Goal: Information Seeking & Learning: Learn about a topic

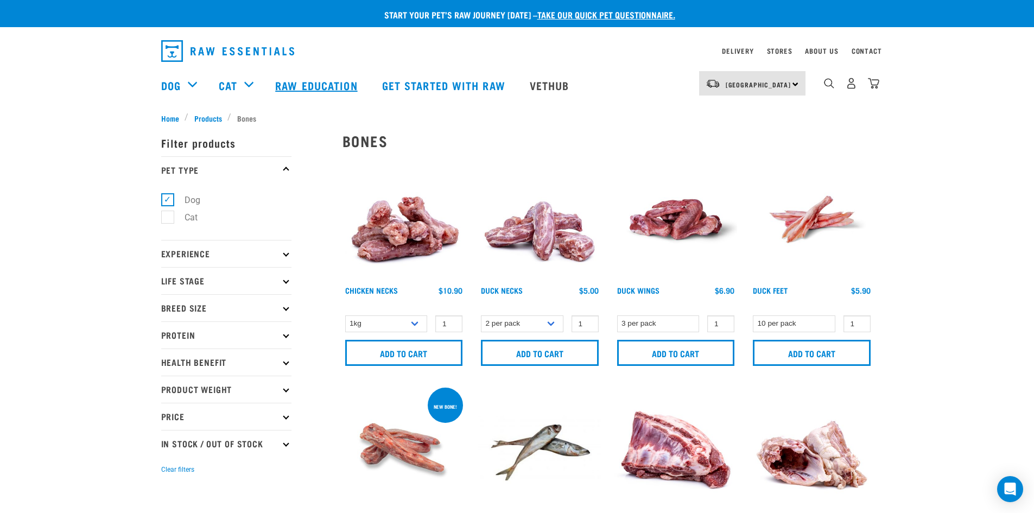
click at [297, 82] on link "Raw Education" at bounding box center [317, 84] width 106 height 43
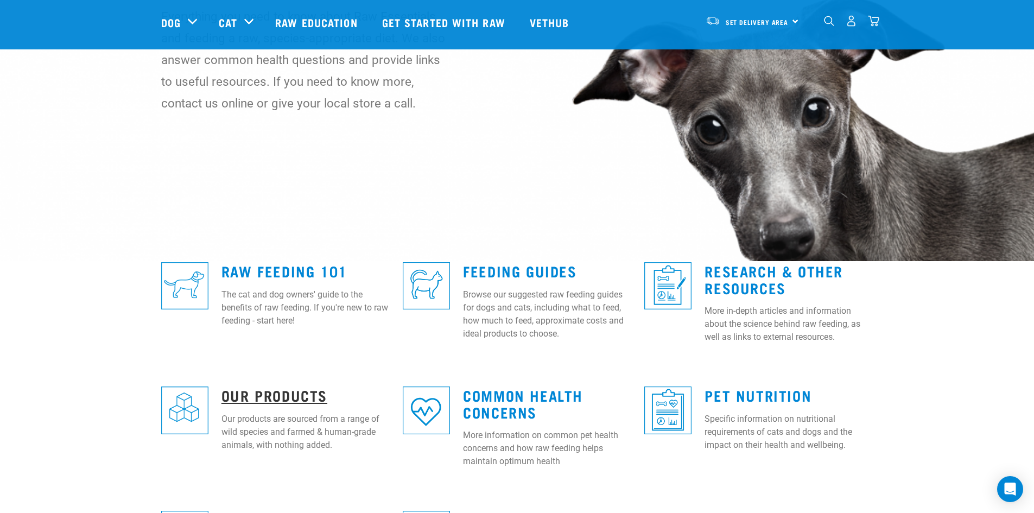
scroll to position [109, 0]
click at [273, 390] on link "Our Products" at bounding box center [274, 394] width 106 height 8
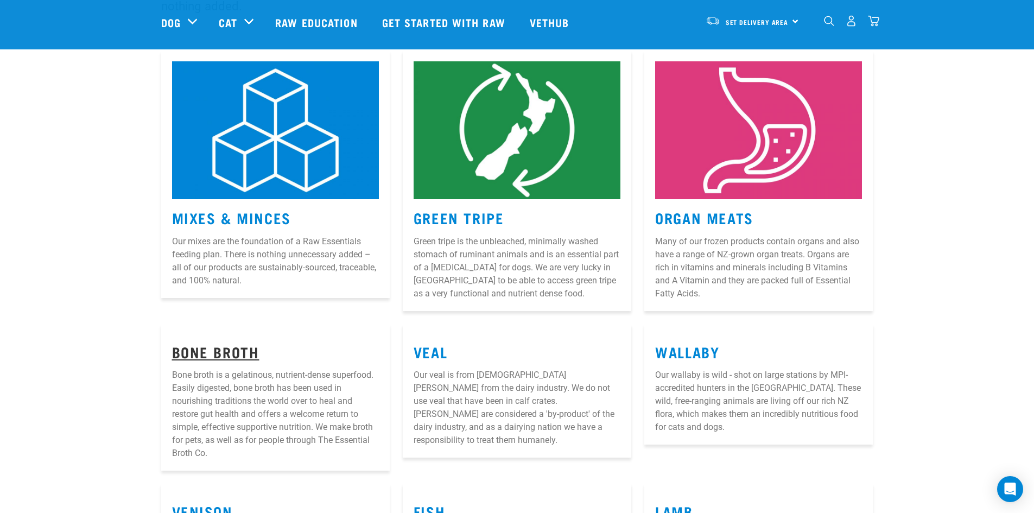
scroll to position [162, 0]
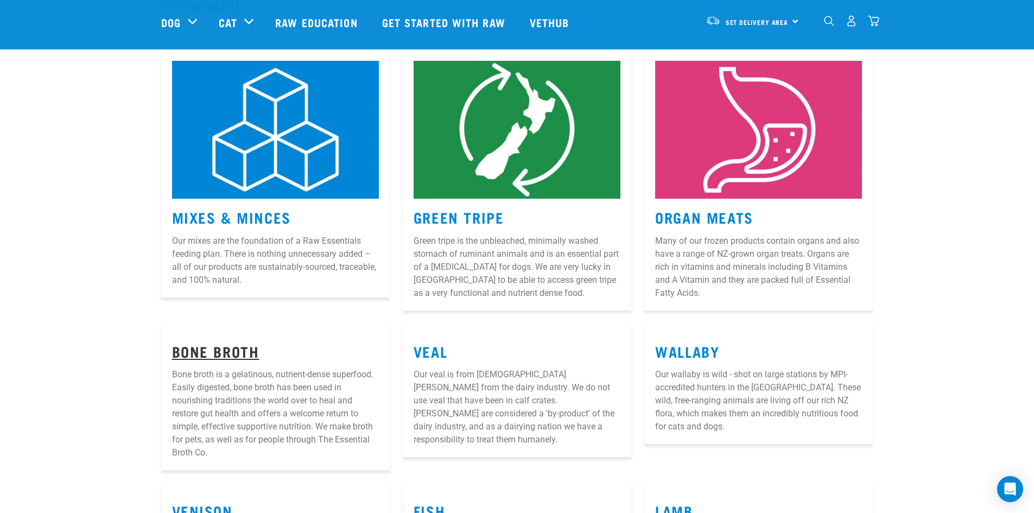
click at [231, 352] on link "Bone Broth" at bounding box center [215, 351] width 87 height 8
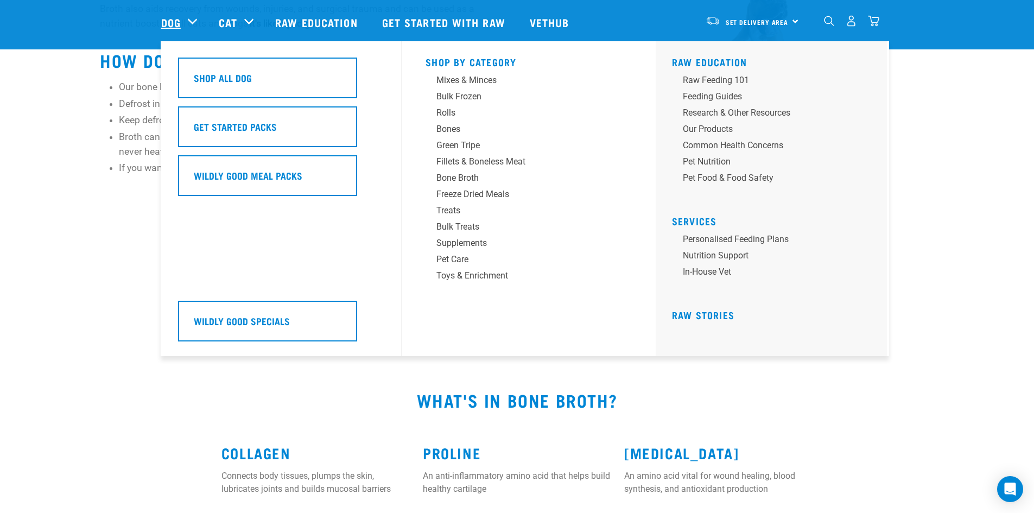
scroll to position [652, 0]
click at [444, 174] on div "Bone Broth" at bounding box center [520, 178] width 169 height 13
